Goal: Find contact information: Find contact information

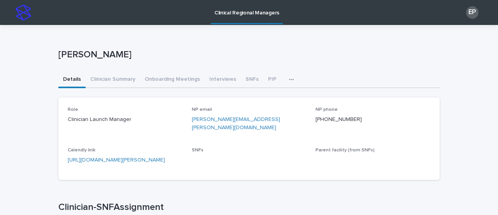
click at [289, 79] on icon "button" at bounding box center [291, 79] width 5 height 5
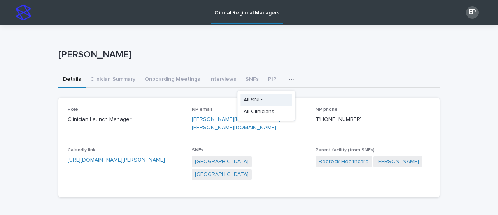
click at [258, 98] on span "All SNFs" at bounding box center [254, 99] width 20 height 5
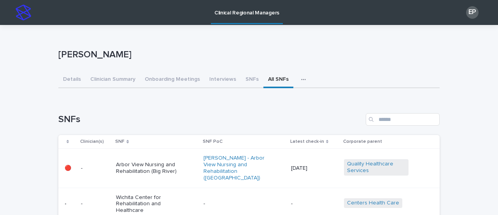
click at [301, 79] on div "button" at bounding box center [305, 79] width 8 height 5
click at [390, 119] on input "Search" at bounding box center [403, 119] width 74 height 12
type input "**********"
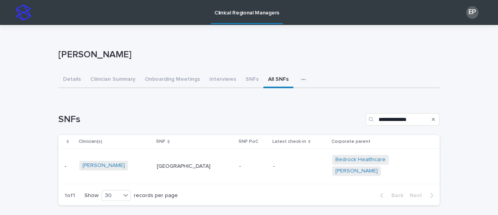
click at [206, 173] on div "[GEOGRAPHIC_DATA]" at bounding box center [195, 166] width 76 height 13
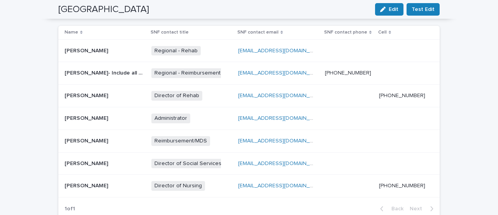
scroll to position [308, 0]
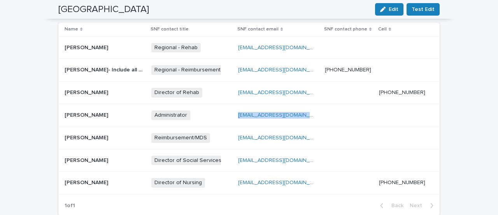
drag, startPoint x: 321, startPoint y: 114, endPoint x: 241, endPoint y: 112, distance: 80.3
click at [241, 112] on tr "[PERSON_NAME] [PERSON_NAME] Administrator + 0 [EMAIL_ADDRESS][DOMAIN_NAME] [EMA…" at bounding box center [249, 115] width 382 height 23
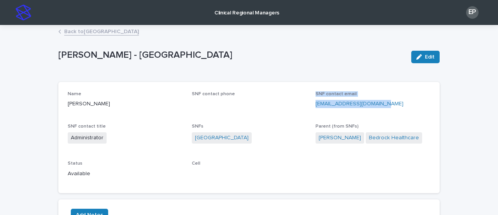
drag, startPoint x: 383, startPoint y: 103, endPoint x: 298, endPoint y: 108, distance: 85.8
click at [298, 108] on div "Name [PERSON_NAME] SNF contact phone SNF contact email [EMAIL_ADDRESS][DOMAIN_N…" at bounding box center [249, 137] width 363 height 93
click at [386, 104] on p "[EMAIL_ADDRESS][DOMAIN_NAME]" at bounding box center [373, 104] width 115 height 8
drag, startPoint x: 386, startPoint y: 104, endPoint x: 310, endPoint y: 108, distance: 76.4
click at [310, 108] on div "Name [PERSON_NAME] SNF contact phone SNF contact email [EMAIL_ADDRESS][DOMAIN_N…" at bounding box center [249, 137] width 363 height 93
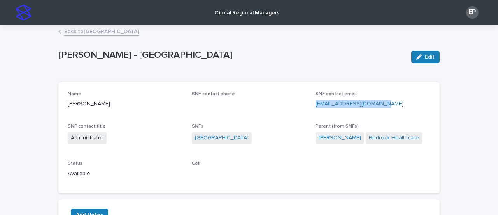
copy link "[EMAIL_ADDRESS][DOMAIN_NAME]"
